Goal: Information Seeking & Learning: Learn about a topic

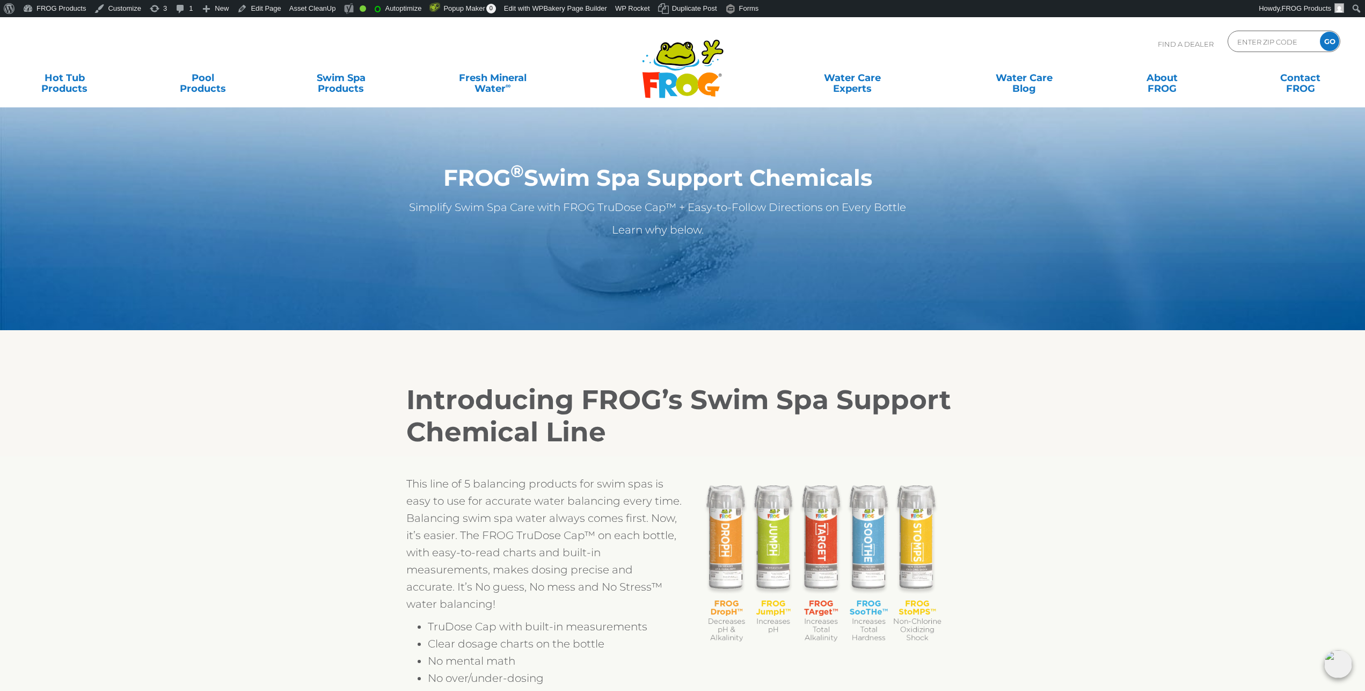
drag, startPoint x: 1282, startPoint y: 133, endPoint x: 1189, endPoint y: 108, distance: 96.2
click at [1282, 134] on section "FROG ® Swim Spa Support Chemicals Simplify Swim Spa Care with FROG TruDose Cap™…" at bounding box center [682, 173] width 1365 height 313
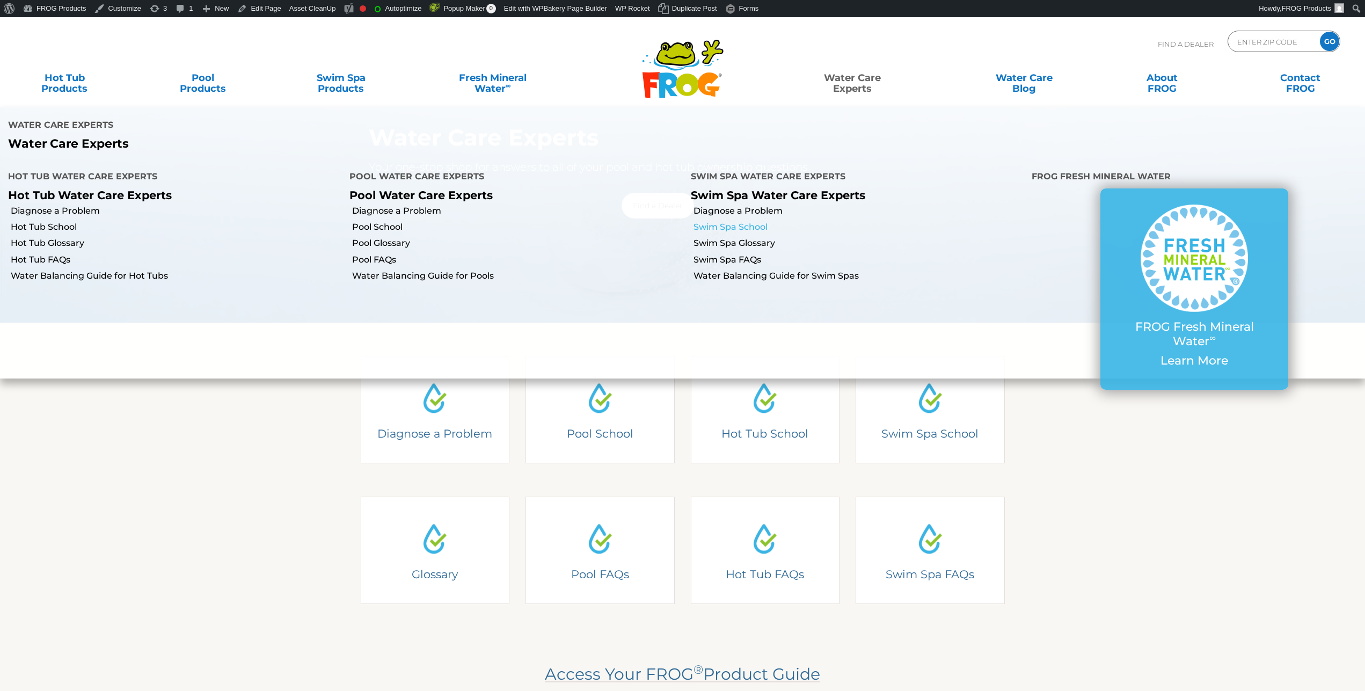
click at [726, 227] on link "Swim Spa School" at bounding box center [858, 227] width 331 height 12
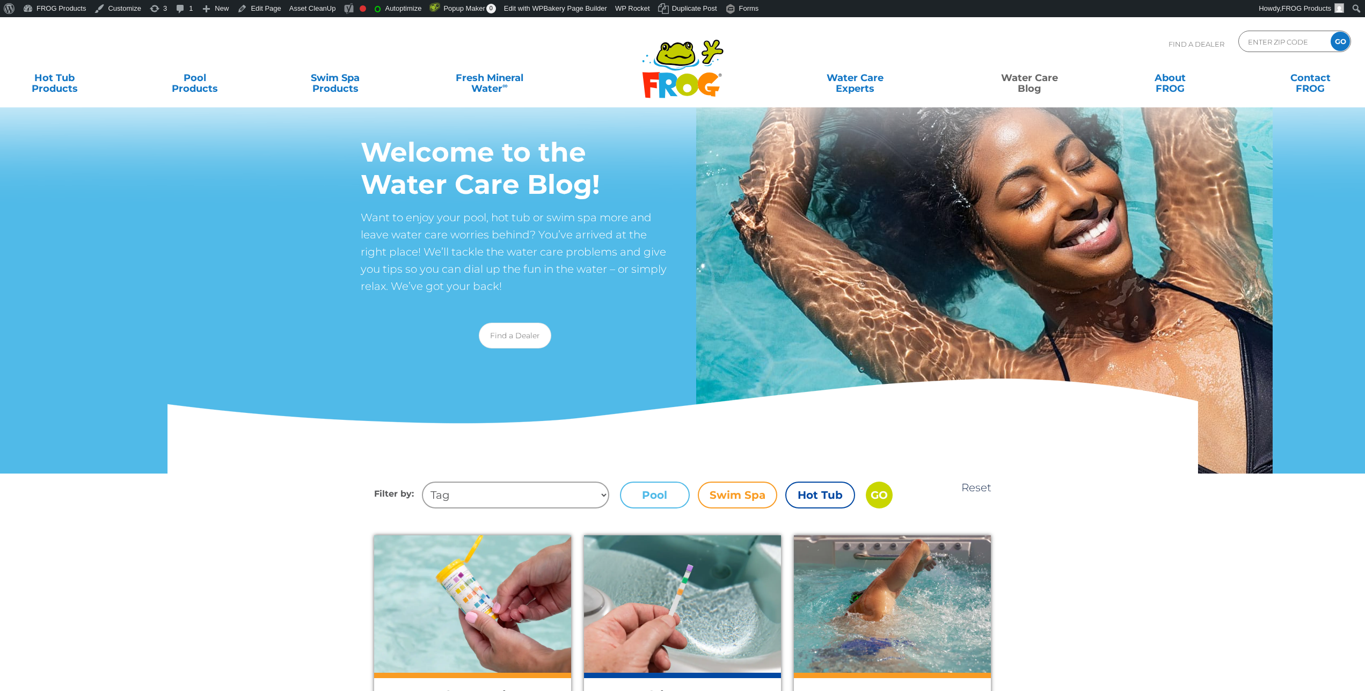
click at [716, 492] on label "Swim Spa" at bounding box center [737, 494] width 79 height 27
click at [0, 0] on input "Swim Spa" at bounding box center [0, 0] width 0 height 0
click at [879, 495] on input "GO" at bounding box center [879, 494] width 27 height 27
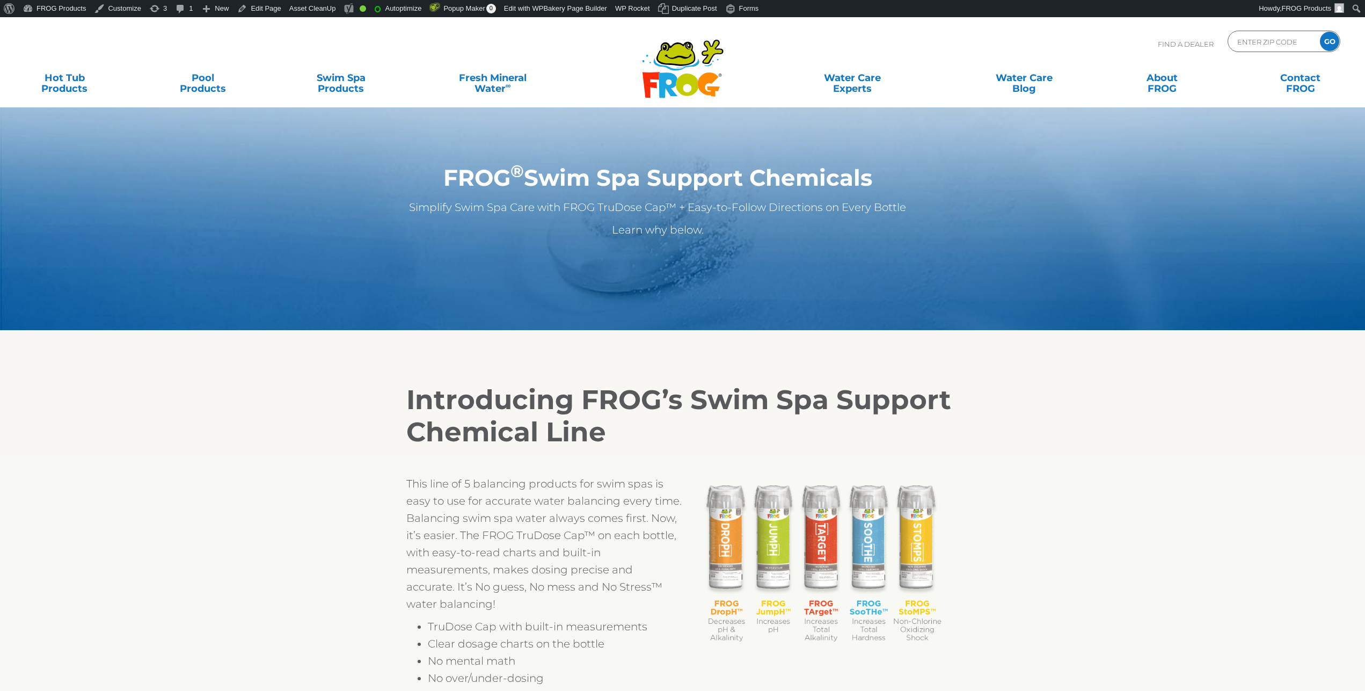
scroll to position [454, 0]
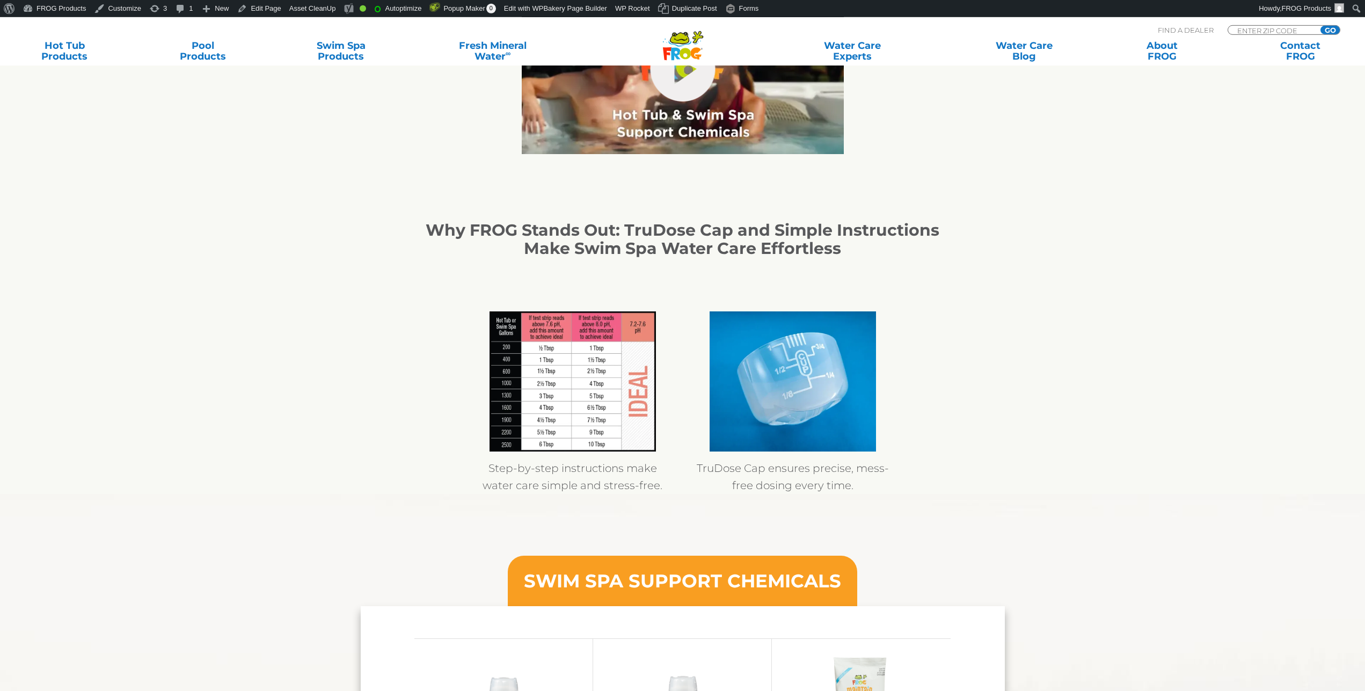
scroll to position [721, 0]
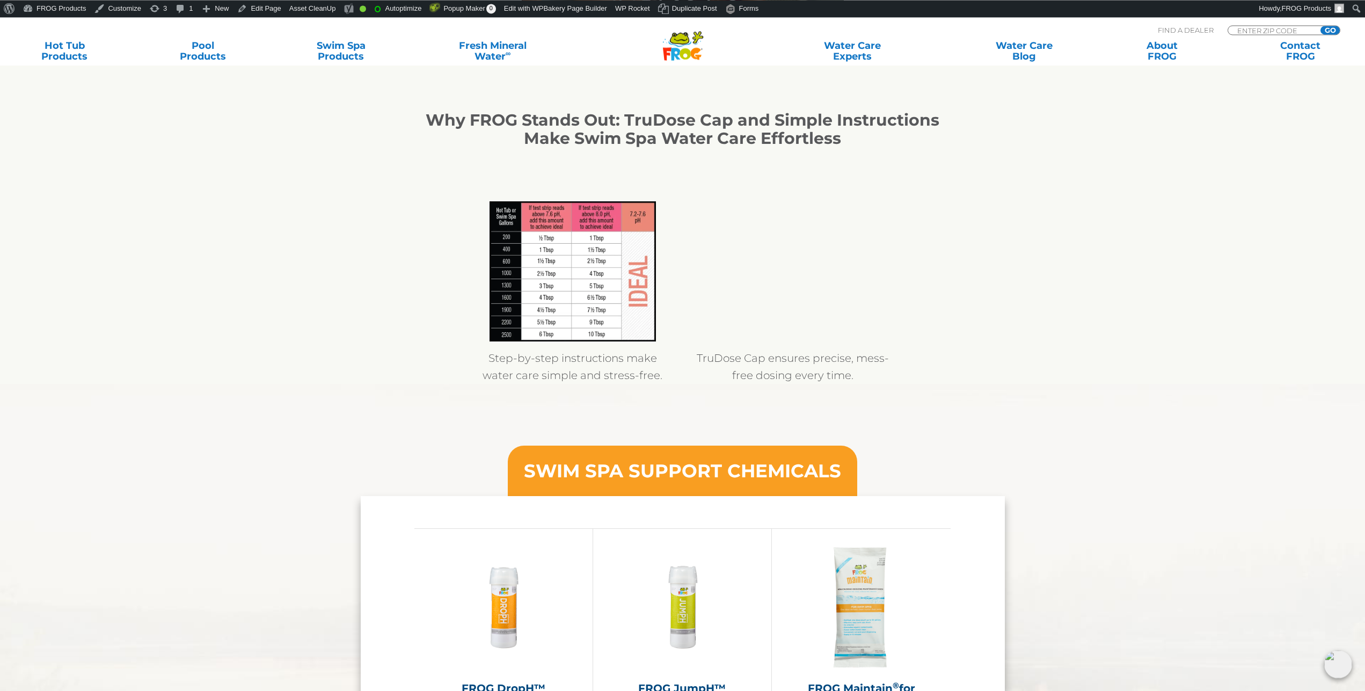
scroll to position [886, 0]
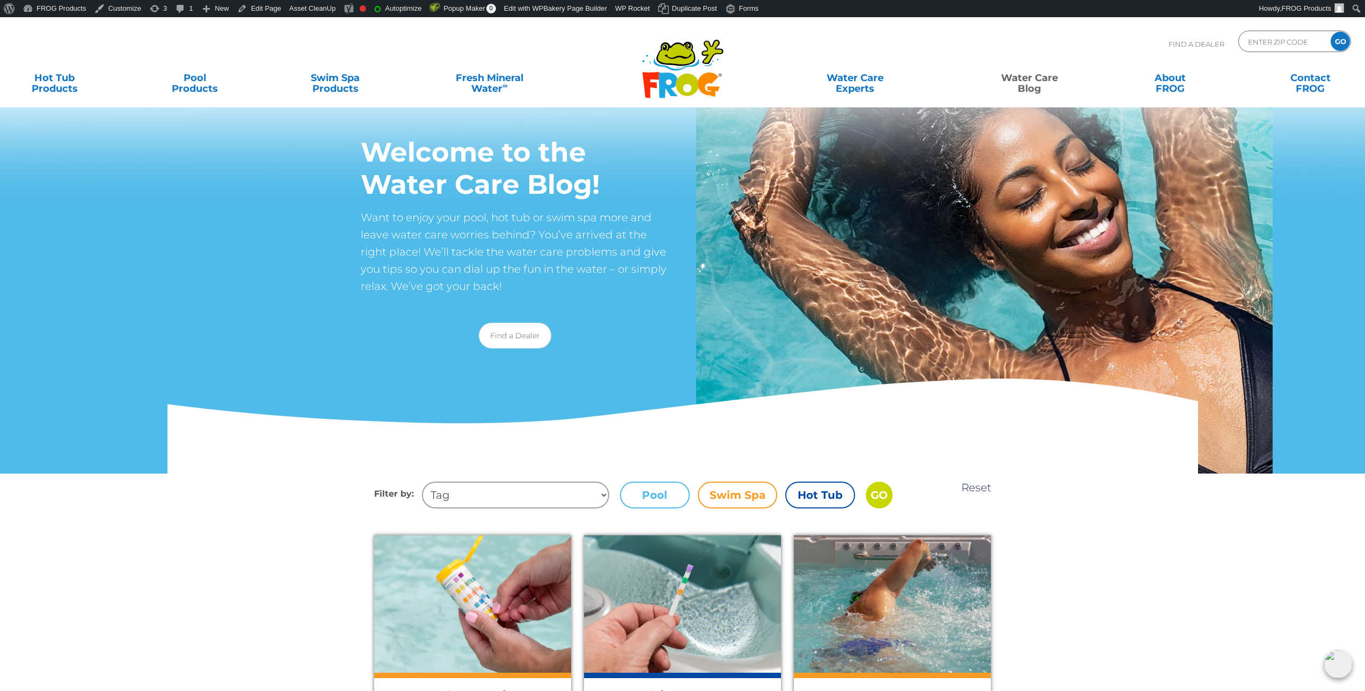
click at [802, 493] on label "Hot Tub" at bounding box center [820, 494] width 70 height 27
click at [0, 0] on input "Hot Tub" at bounding box center [0, 0] width 0 height 0
click at [872, 495] on input "GO" at bounding box center [879, 494] width 27 height 27
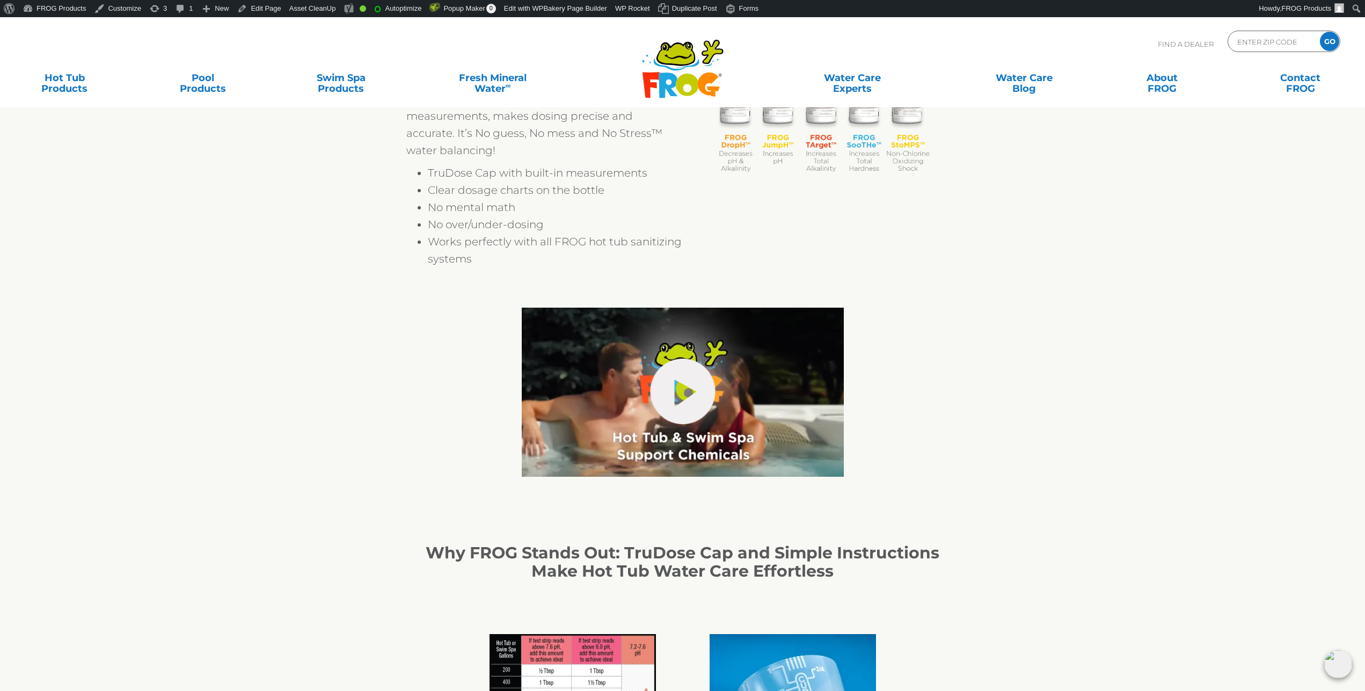
scroll to position [453, 0]
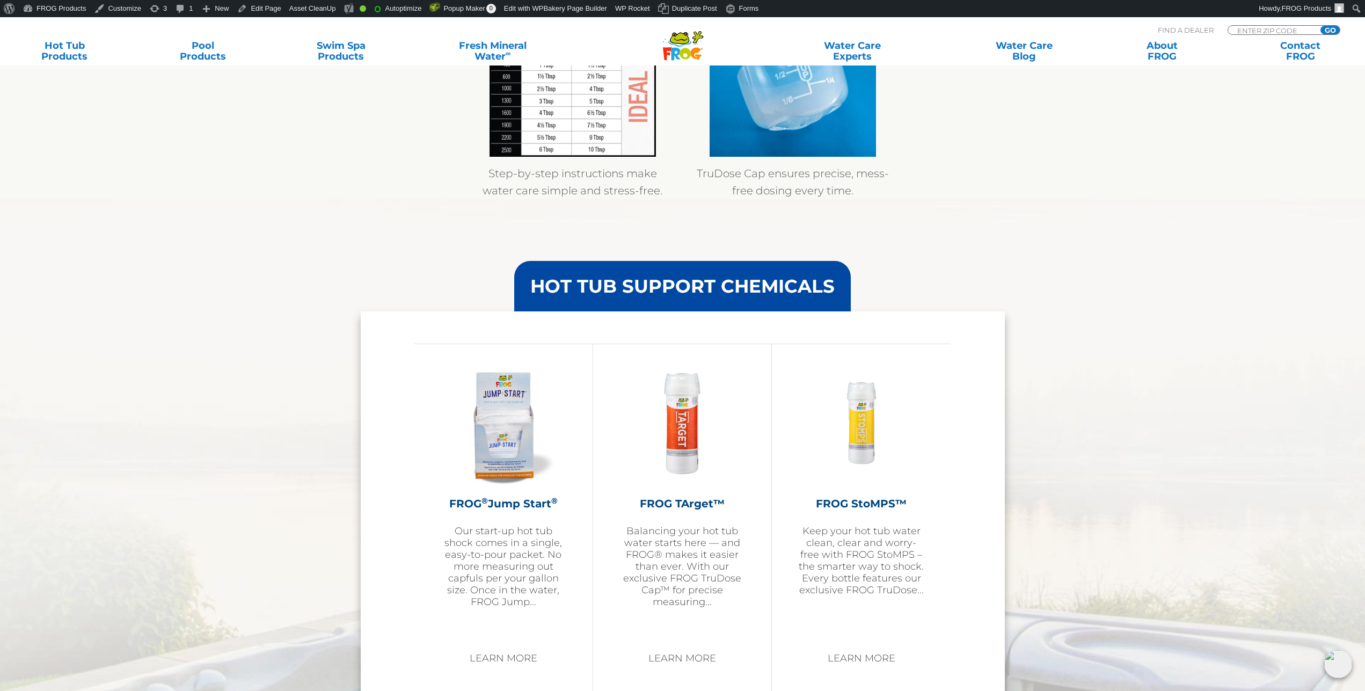
scroll to position [1071, 0]
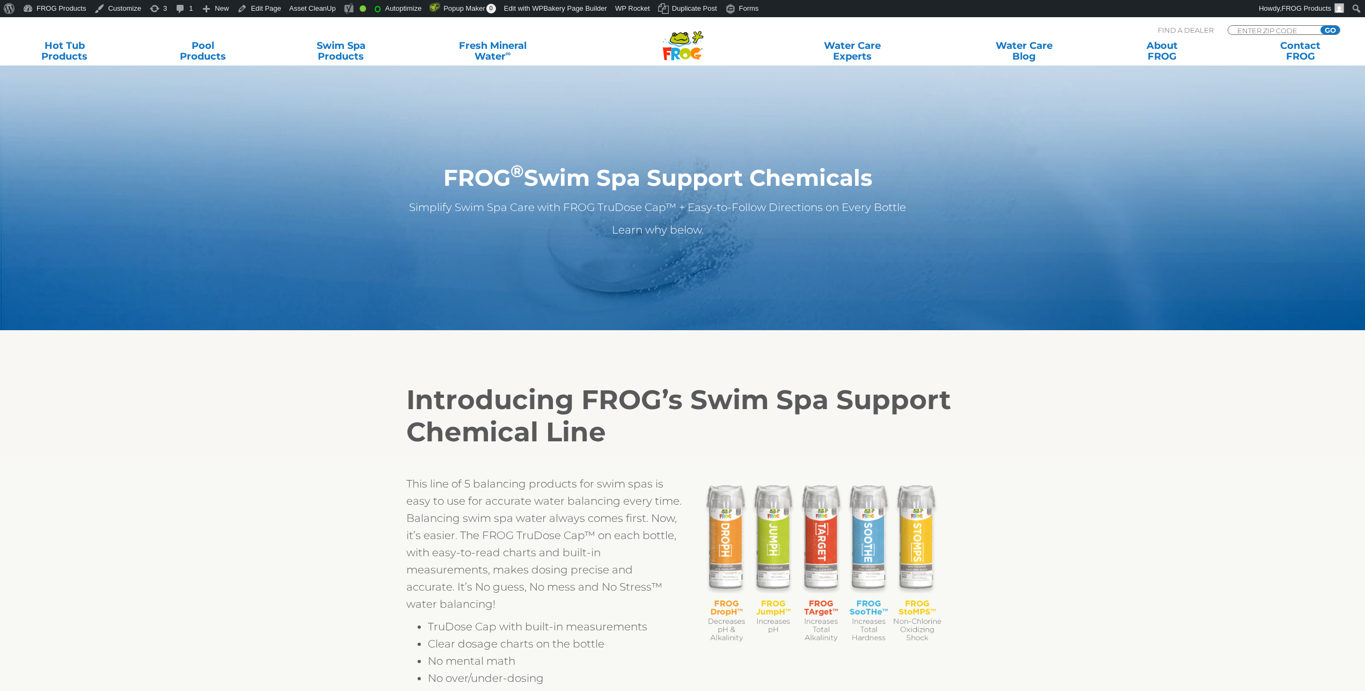
scroll to position [1104, 0]
